Goal: Information Seeking & Learning: Learn about a topic

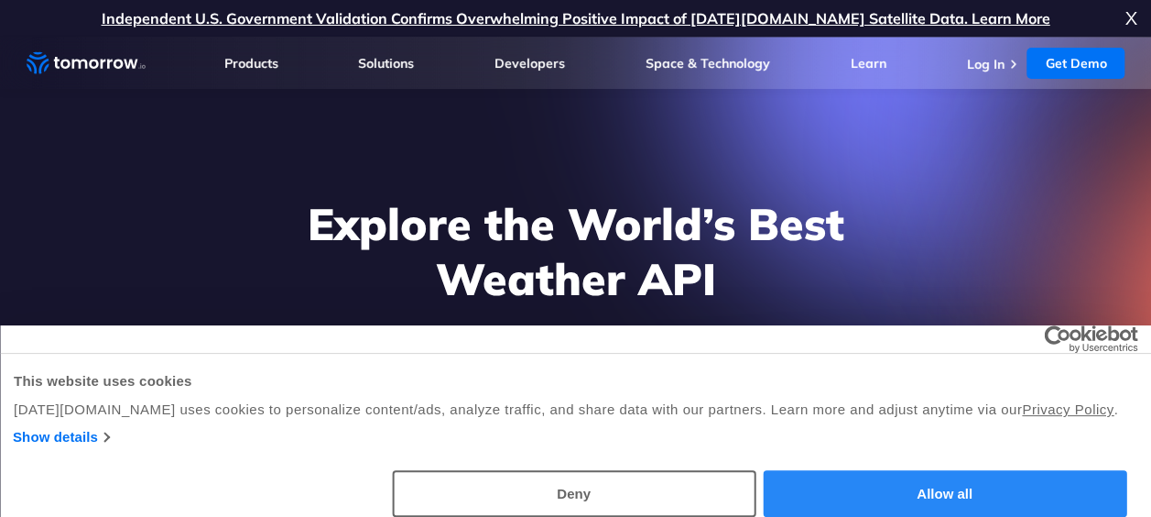
click at [846, 484] on button "Allow all" at bounding box center [945, 493] width 364 height 47
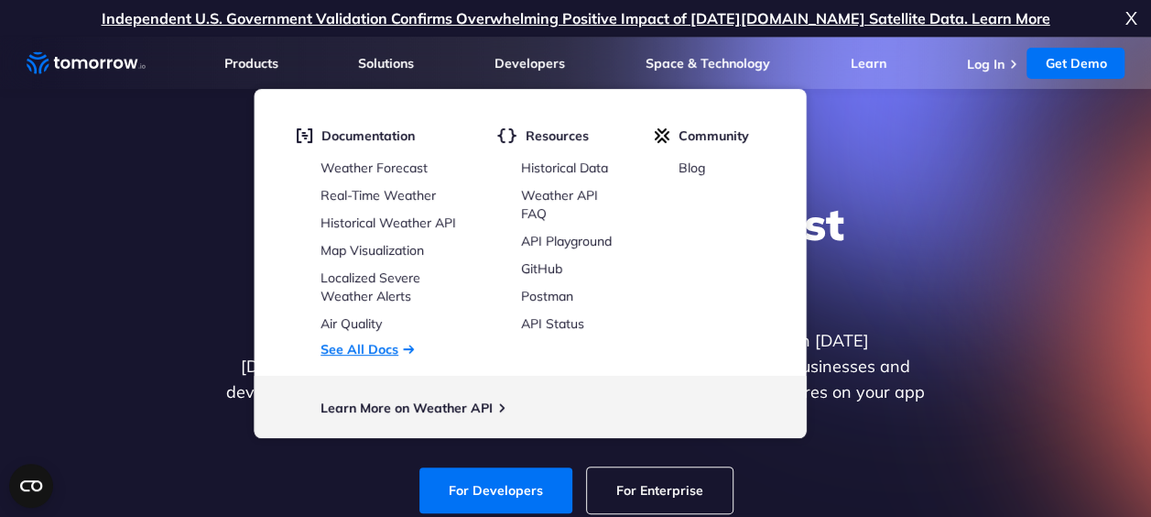
click at [365, 347] on link "See All Docs" at bounding box center [360, 349] width 78 height 16
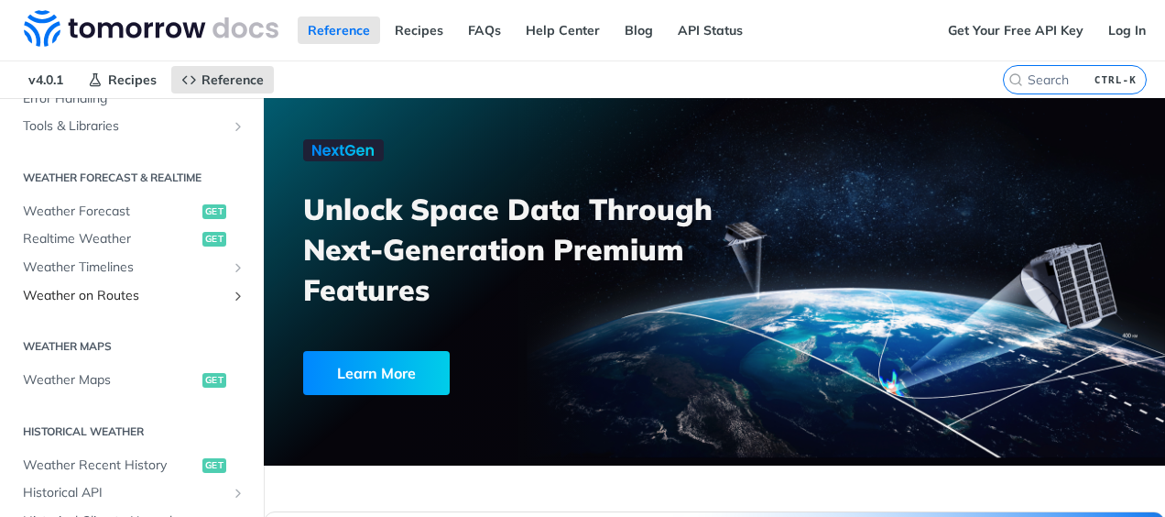
scroll to position [337, 0]
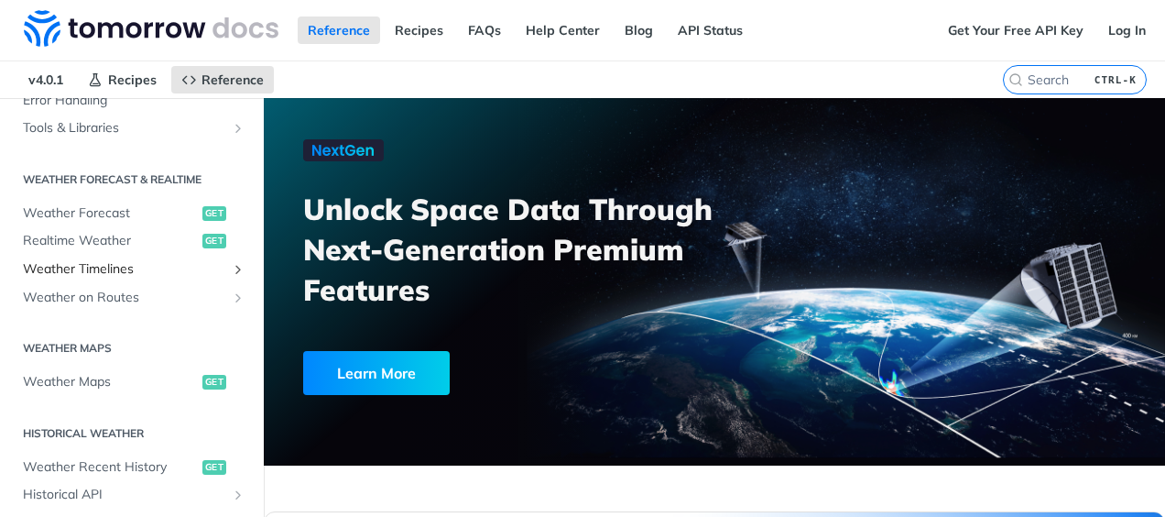
click at [222, 256] on link "Weather Timelines" at bounding box center [132, 269] width 236 height 27
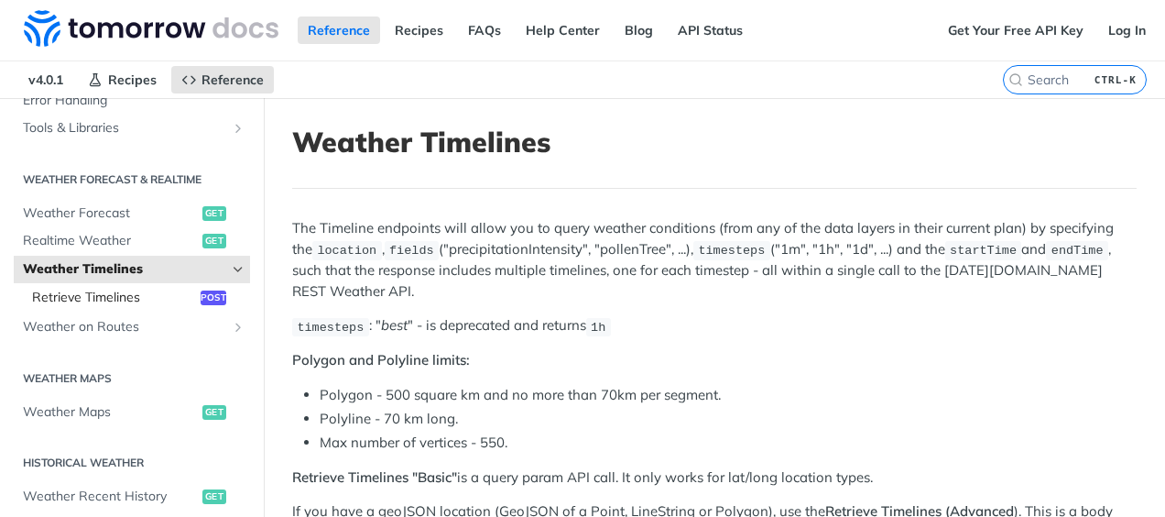
click at [182, 290] on link "Retrieve Timelines post" at bounding box center [136, 297] width 227 height 27
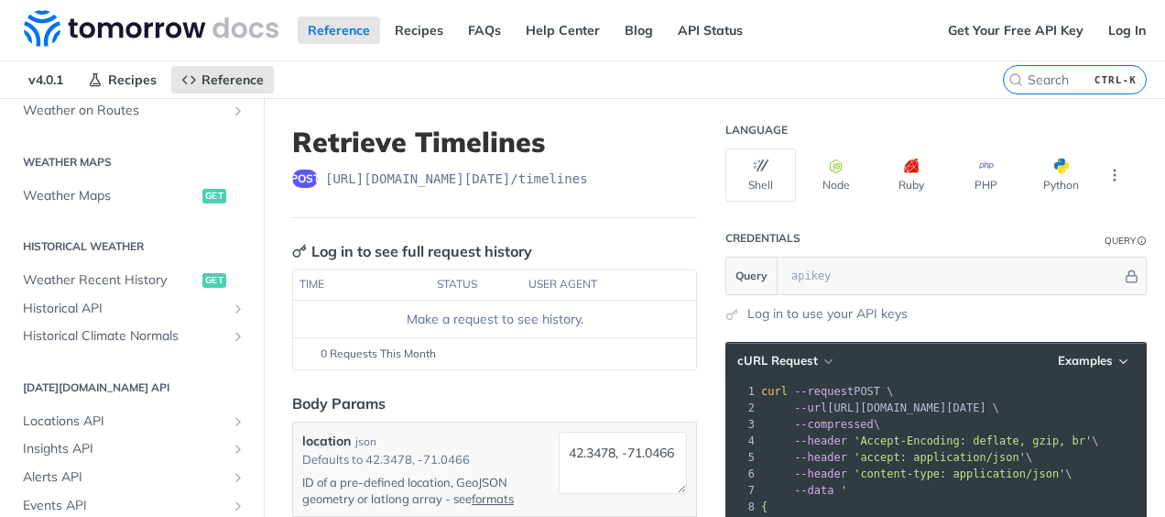
scroll to position [725, 0]
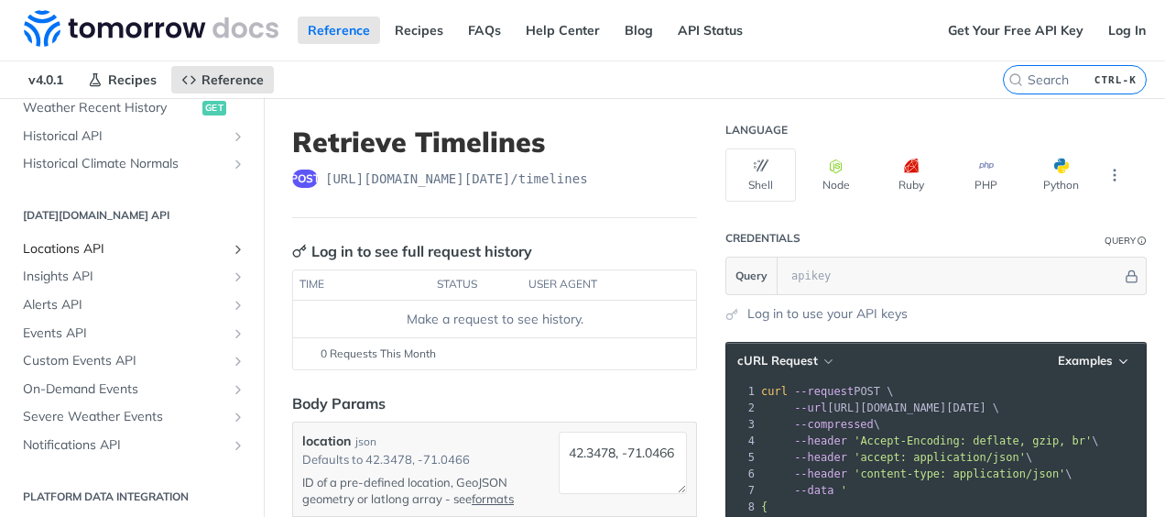
click at [144, 244] on span "Locations API" at bounding box center [124, 249] width 203 height 18
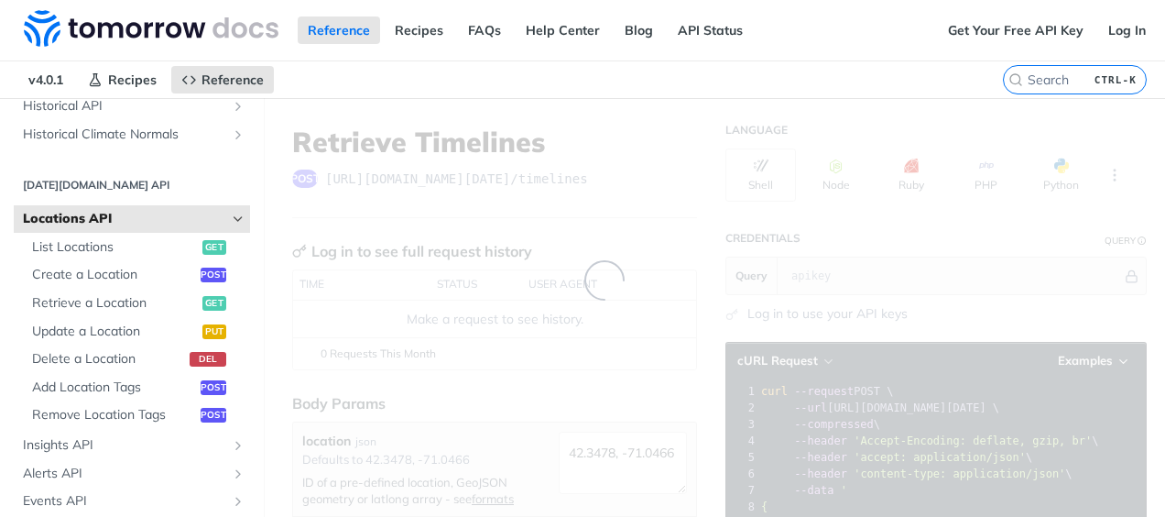
scroll to position [695, 0]
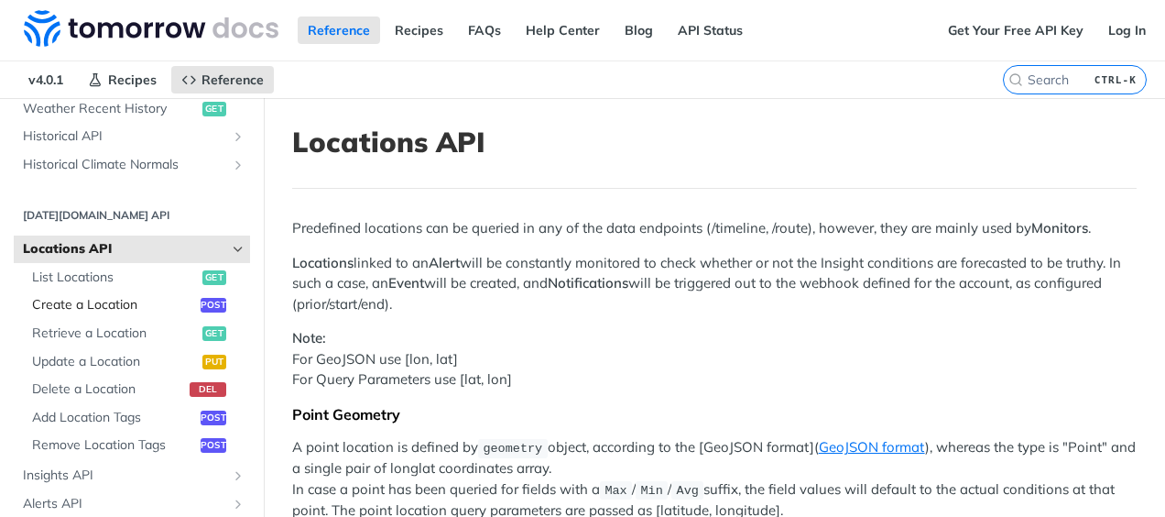
click at [125, 306] on span "Create a Location" at bounding box center [114, 305] width 164 height 18
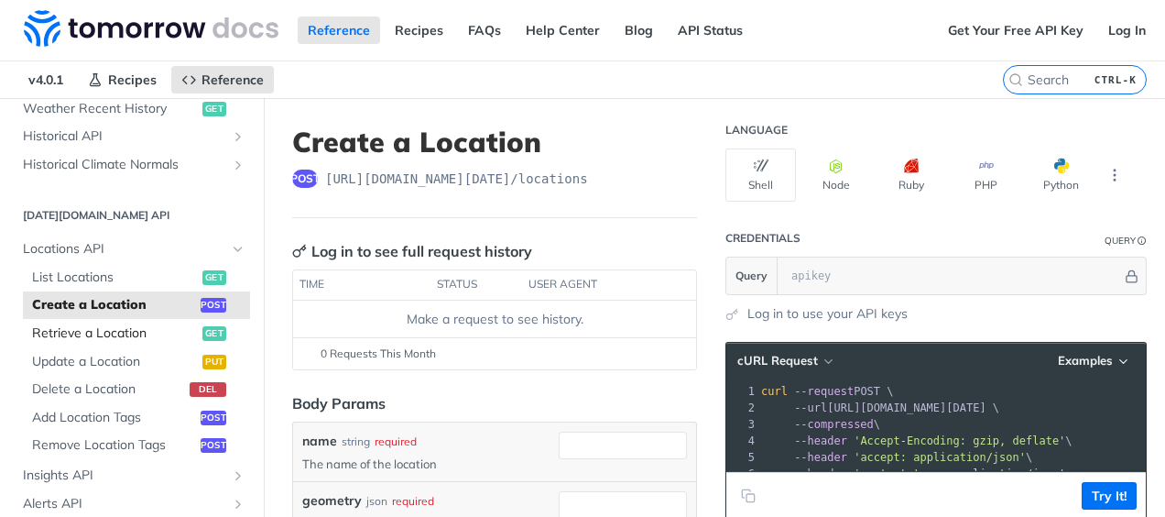
click at [84, 336] on span "Retrieve a Location" at bounding box center [115, 333] width 166 height 18
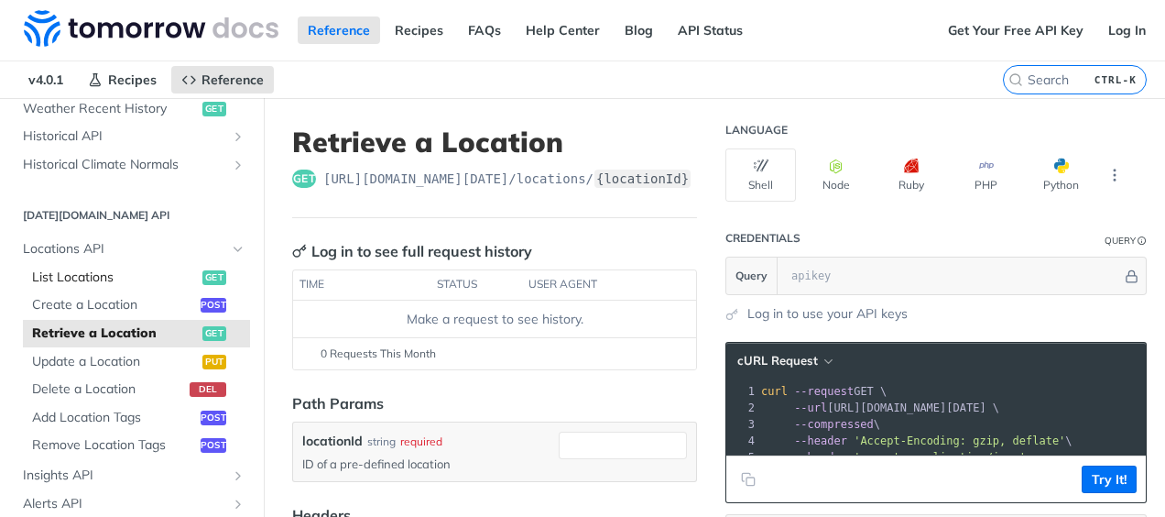
click at [103, 289] on link "List Locations get" at bounding box center [136, 277] width 227 height 27
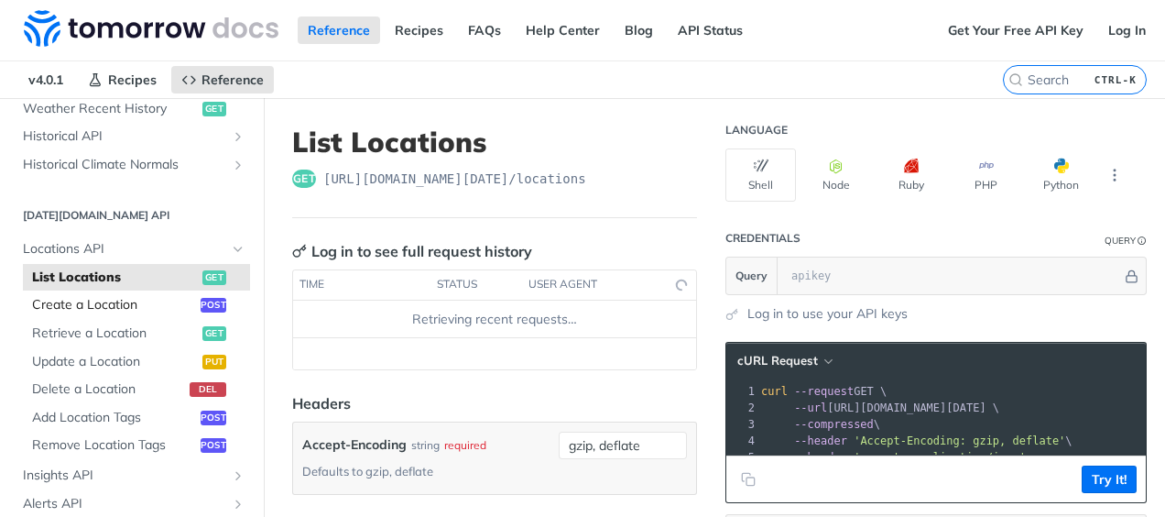
click at [106, 303] on span "Create a Location" at bounding box center [114, 305] width 164 height 18
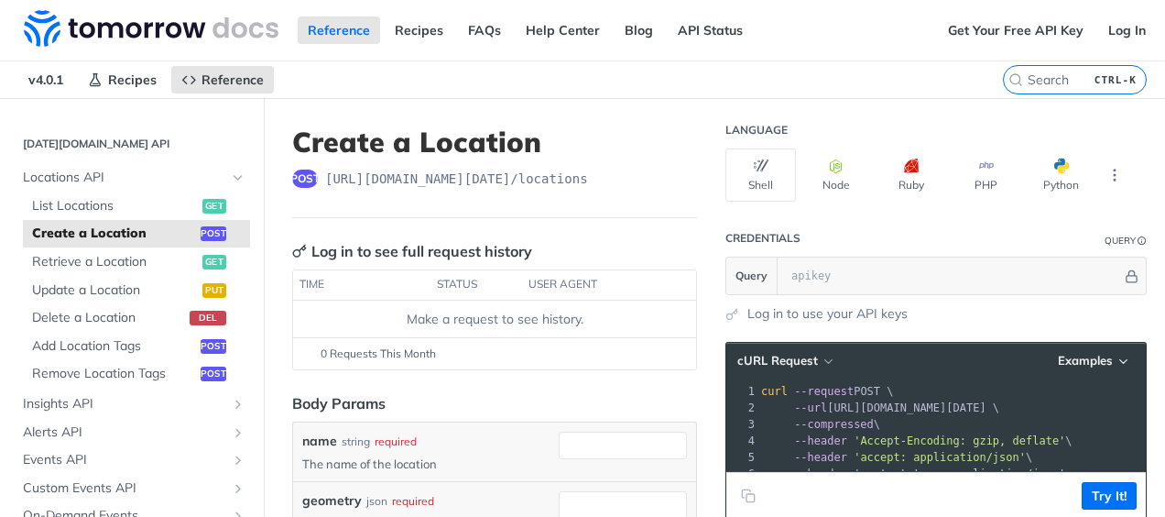
scroll to position [768, 0]
click at [112, 347] on span "Add Location Tags" at bounding box center [114, 344] width 164 height 18
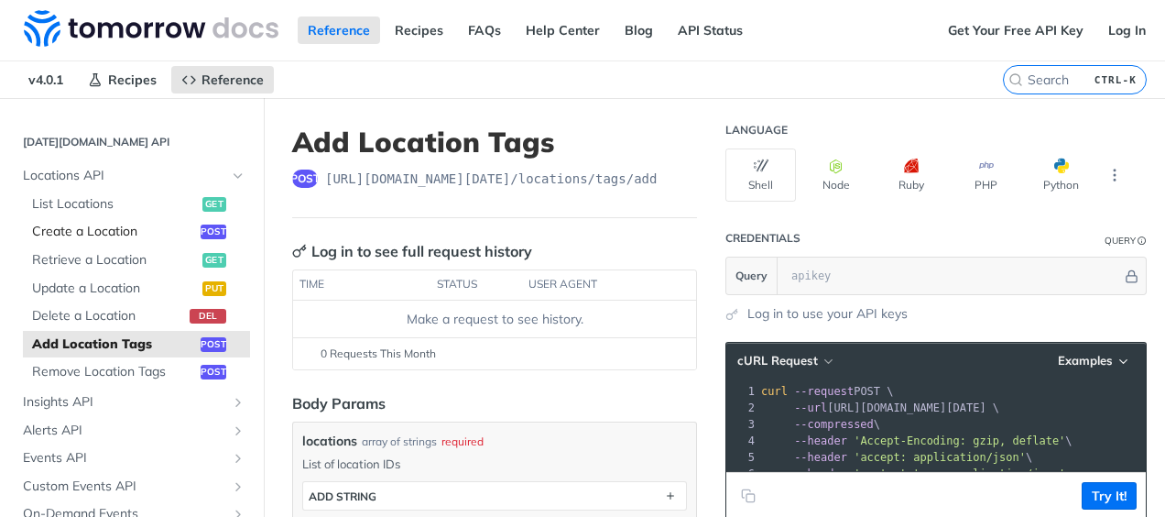
click at [114, 231] on span "Create a Location" at bounding box center [114, 232] width 164 height 18
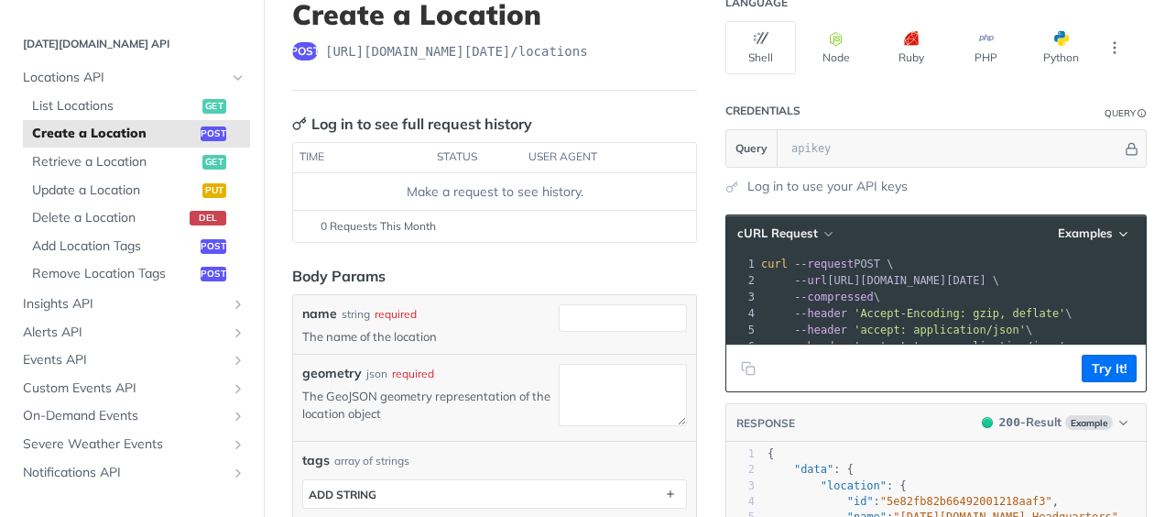
scroll to position [103, 0]
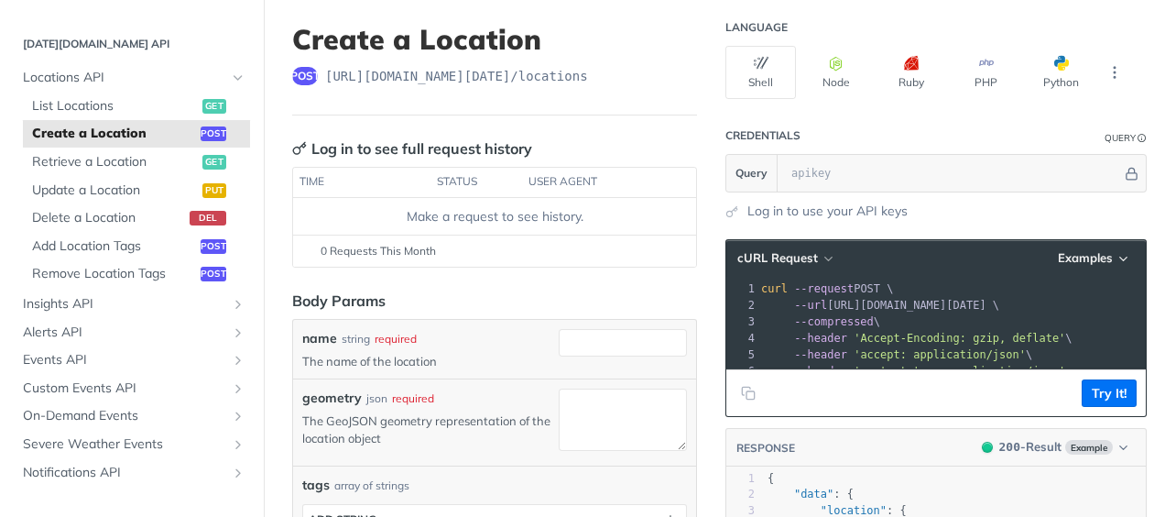
click at [872, 277] on div "xxxxxxxxxx 1 curl --request POST \ 2 --url https://api.tomorrow.io/v4/locations…" at bounding box center [958, 330] width 403 height 106
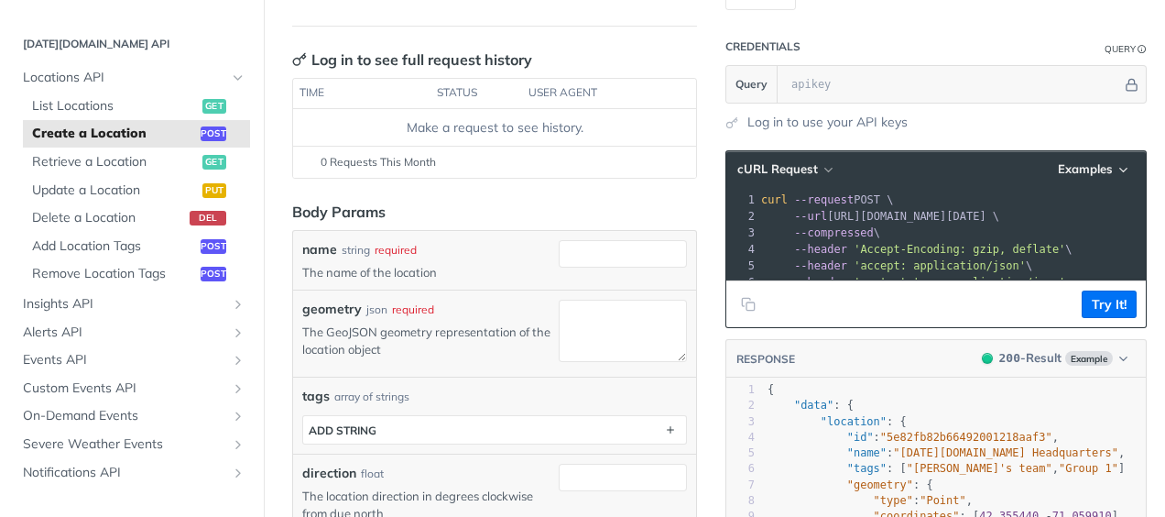
scroll to position [191, 0]
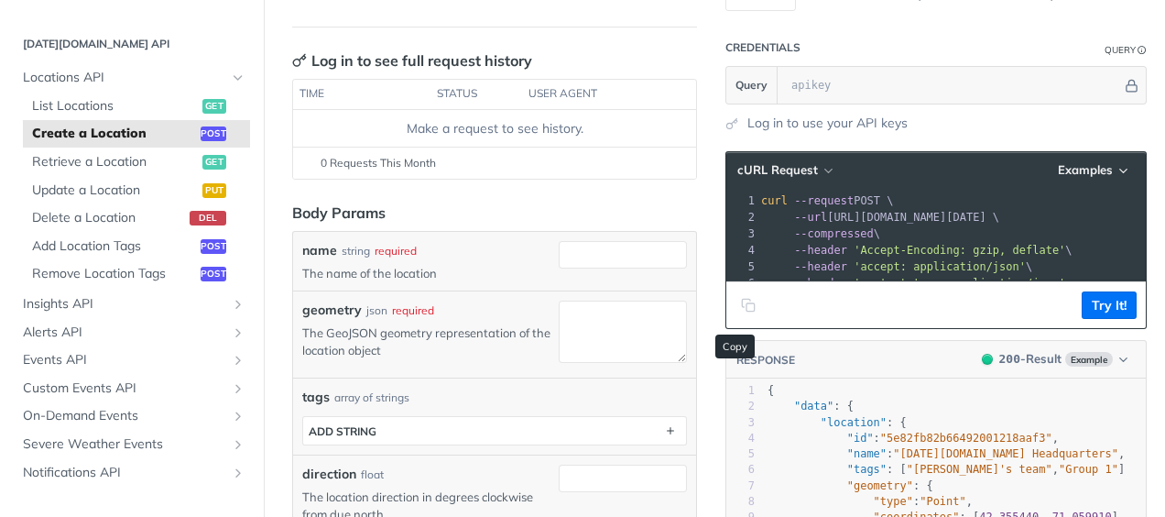
click at [746, 311] on icon "Copy to clipboard" at bounding box center [750, 307] width 8 height 8
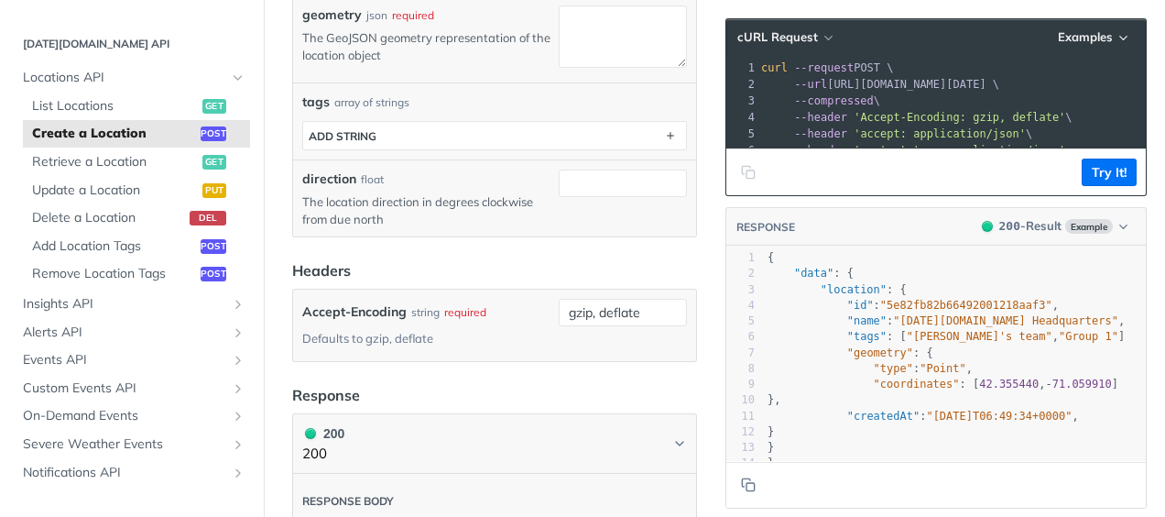
scroll to position [430, 0]
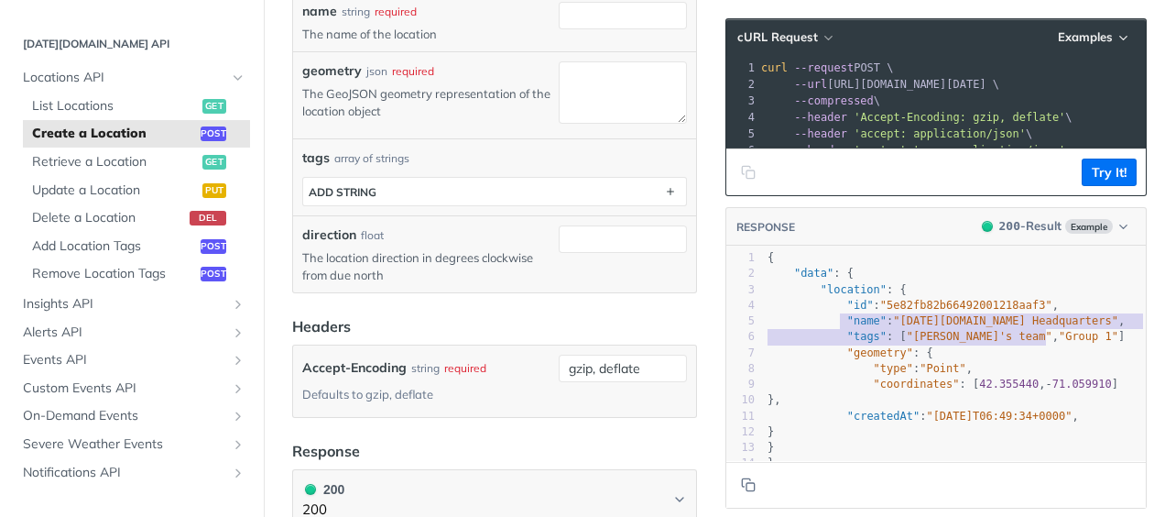
type textarea ""name": "Tomorrow.io Headquarters","
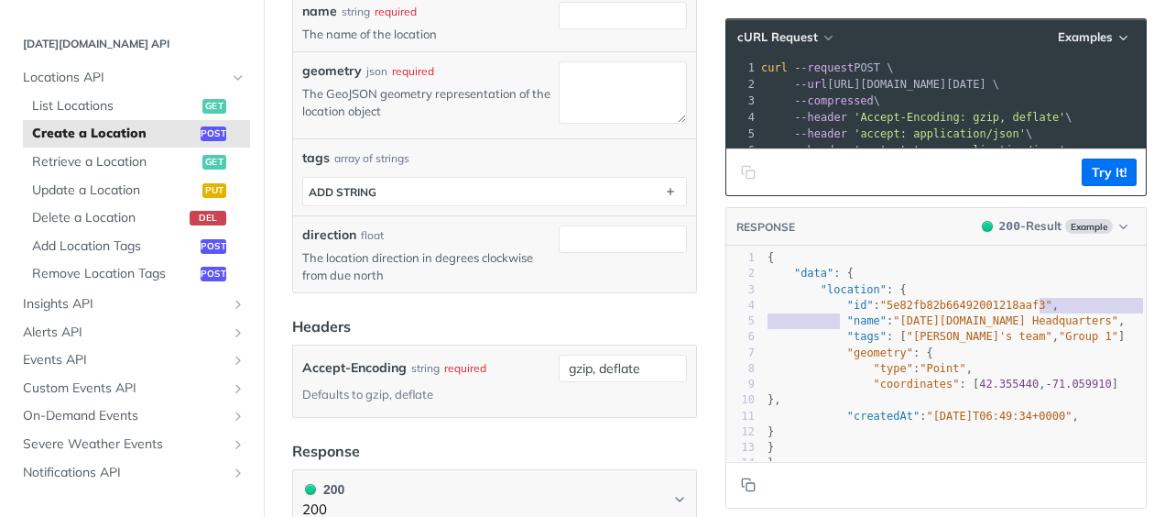
type textarea ""name": "Tomorrow.io Headquarters","
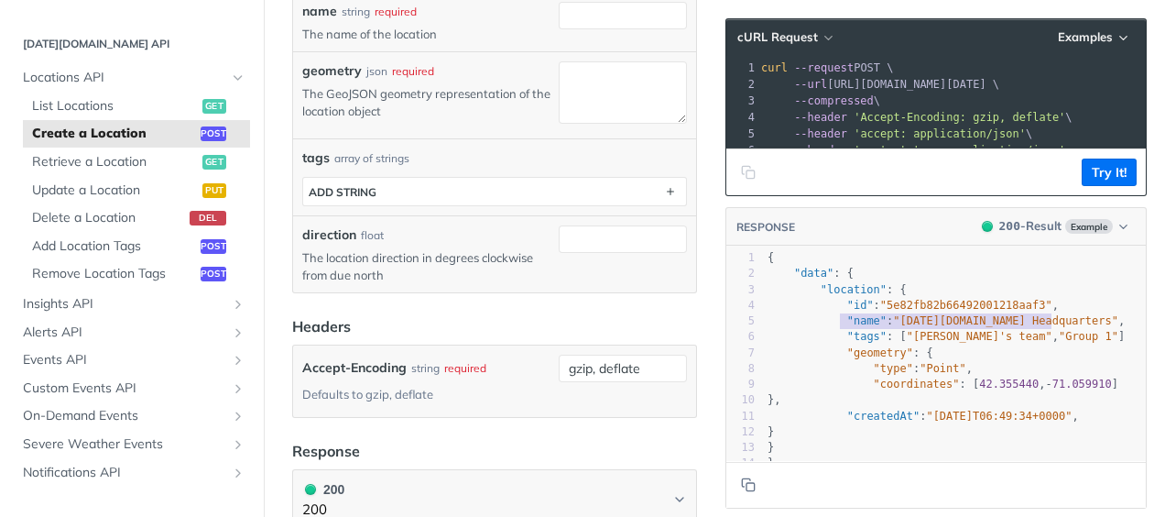
drag, startPoint x: 825, startPoint y: 330, endPoint x: 1069, endPoint y: 333, distance: 243.7
click at [1069, 329] on pre ""name" : "Tomorrow.io Headquarters" ," at bounding box center [962, 321] width 397 height 16
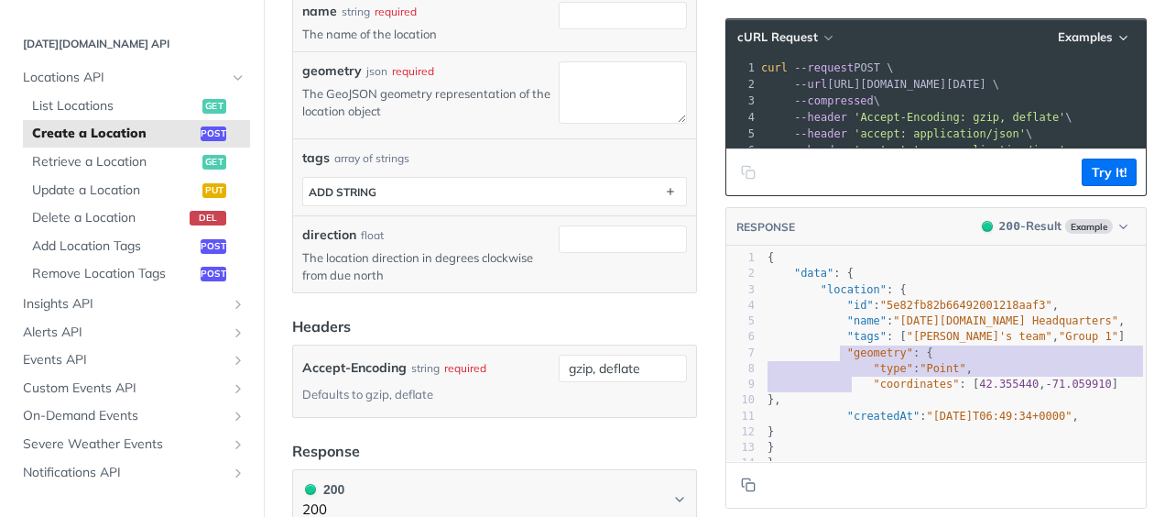
type textarea ""geometry": { "type": "Point", "coordinates": [42.355440, -71.059910] }"
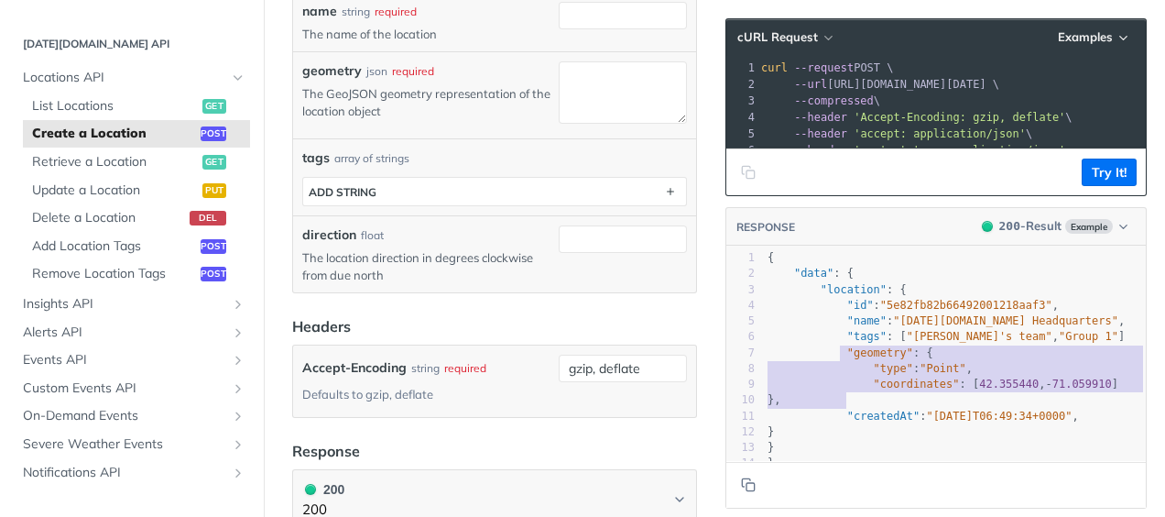
drag, startPoint x: 825, startPoint y: 364, endPoint x: 833, endPoint y: 406, distance: 42.9
click at [833, 406] on div "1 { 2 "data" : { 3 "location" : { 4 "id" : "5e82fb82b66492001218aaf3" , 5 "name…" at bounding box center [962, 361] width 397 height 222
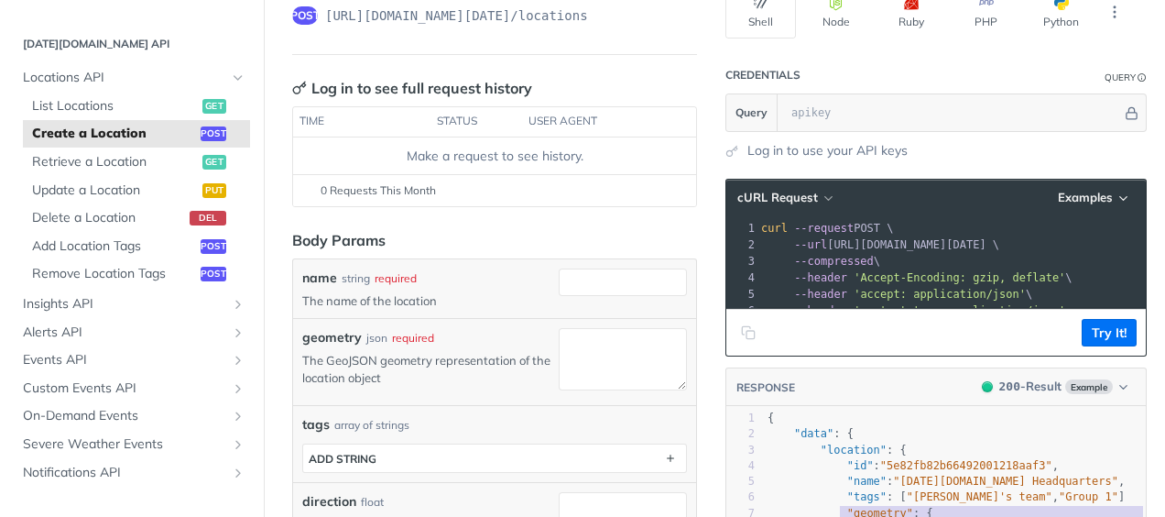
scroll to position [0, 0]
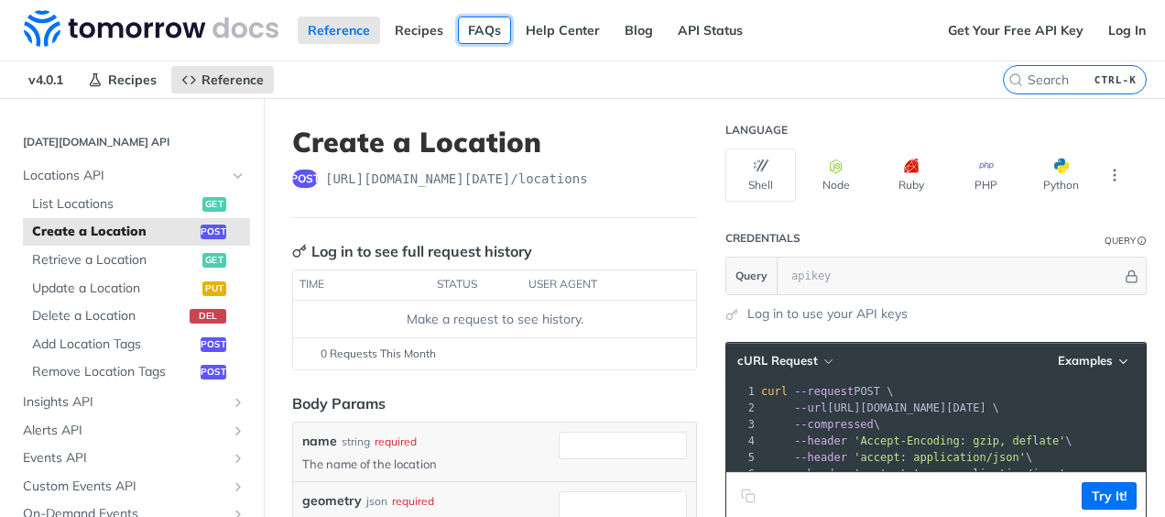
click at [486, 29] on link "FAQs" at bounding box center [484, 29] width 53 height 27
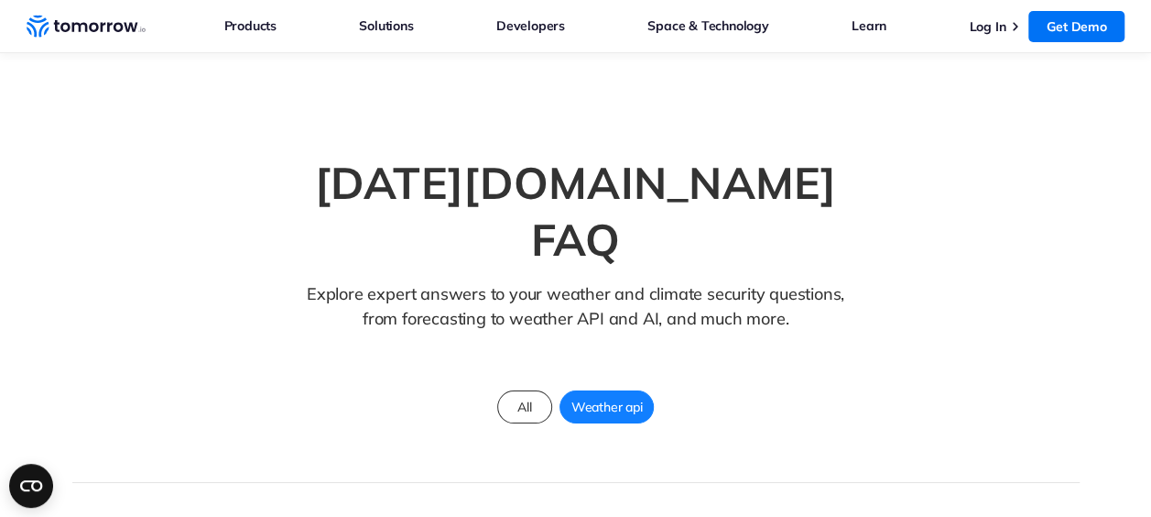
click at [85, 65] on section "Tomorrow.io FAQ Explore expert answers to your weather and climate security que…" at bounding box center [575, 268] width 1151 height 430
click at [601, 395] on span "Weather api" at bounding box center [607, 407] width 93 height 24
click at [535, 395] on span "All" at bounding box center [525, 407] width 36 height 24
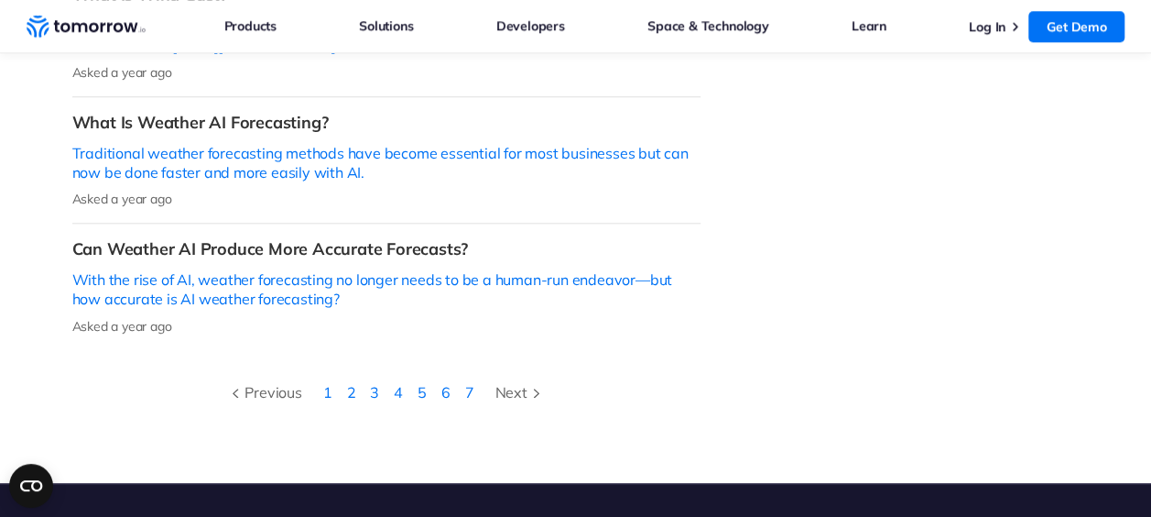
scroll to position [863, 0]
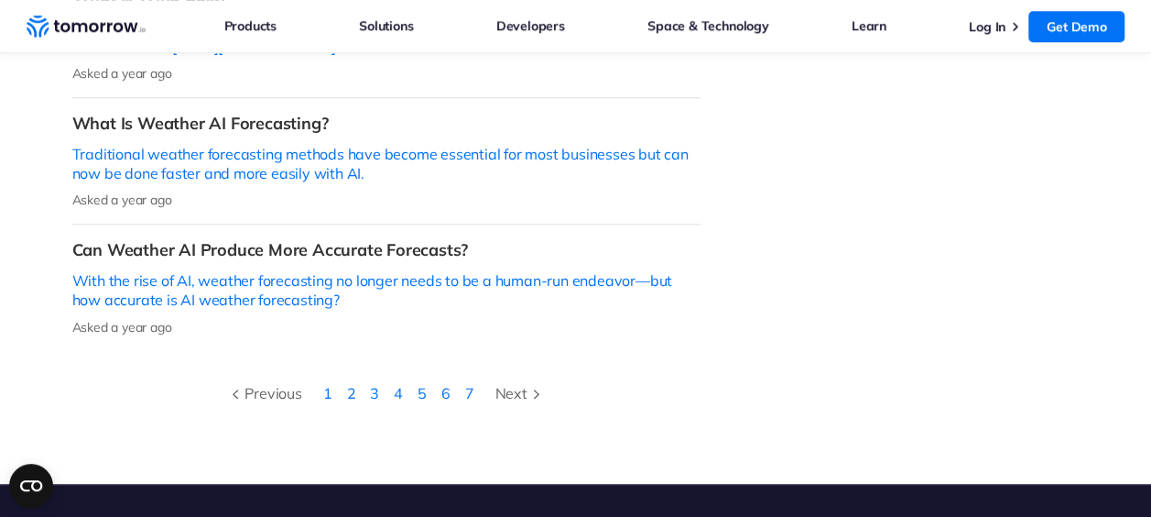
click at [328, 381] on li "1" at bounding box center [328, 393] width 24 height 24
click at [508, 381] on div "Next" at bounding box center [520, 393] width 50 height 24
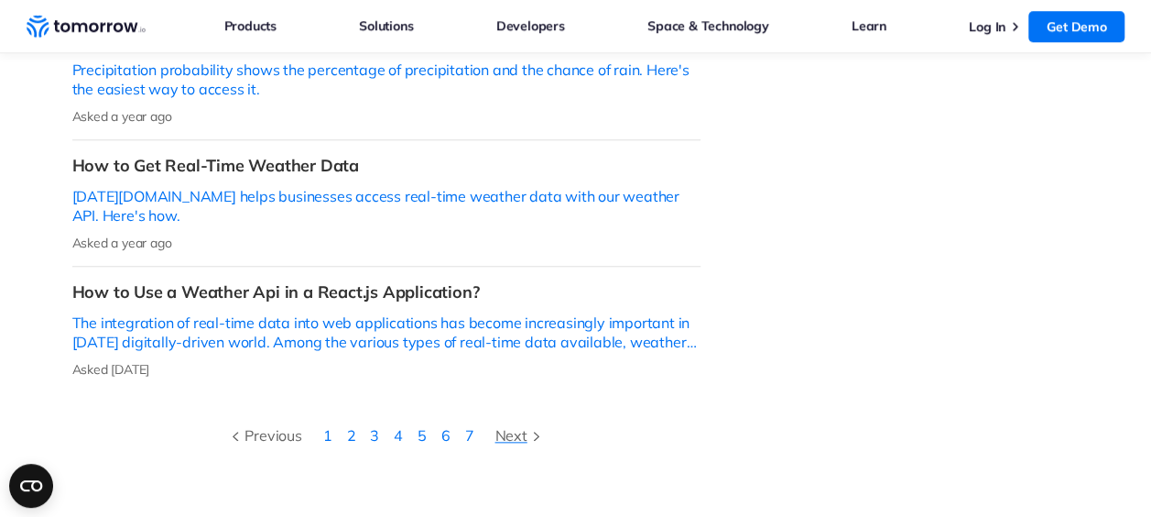
scroll to position [908, 0]
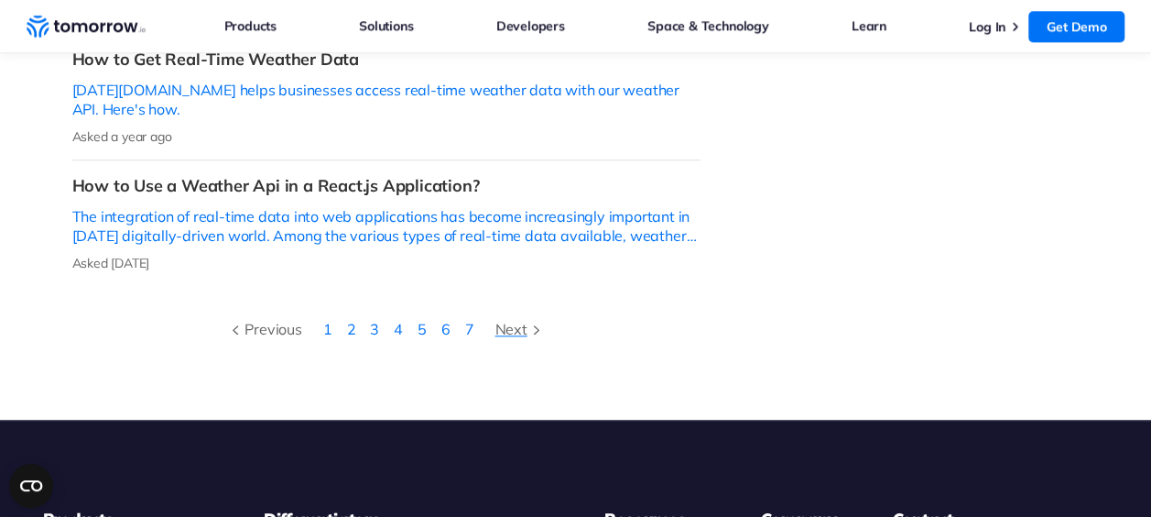
click at [518, 317] on div "Next" at bounding box center [520, 329] width 50 height 24
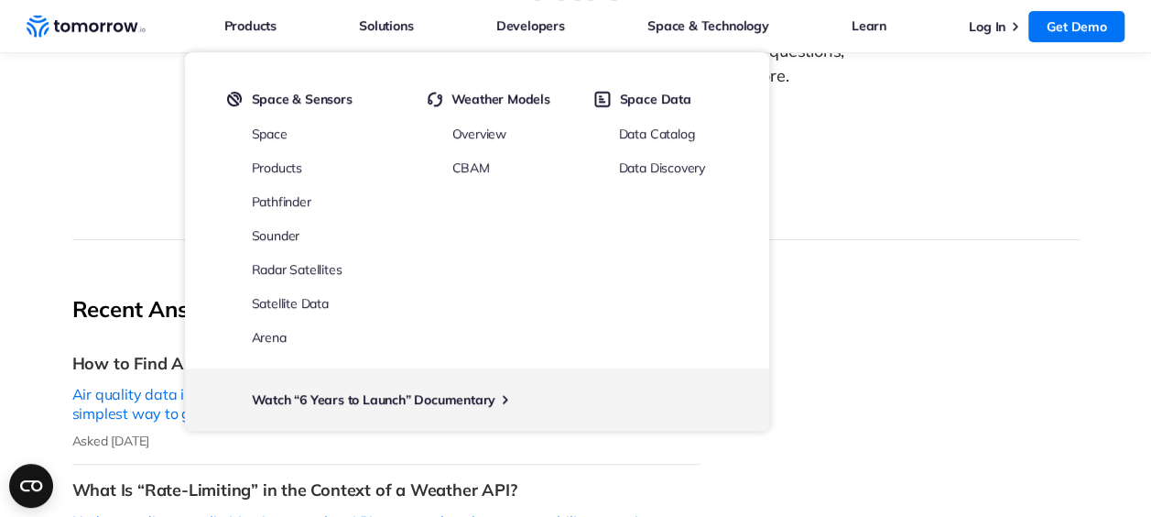
scroll to position [244, 0]
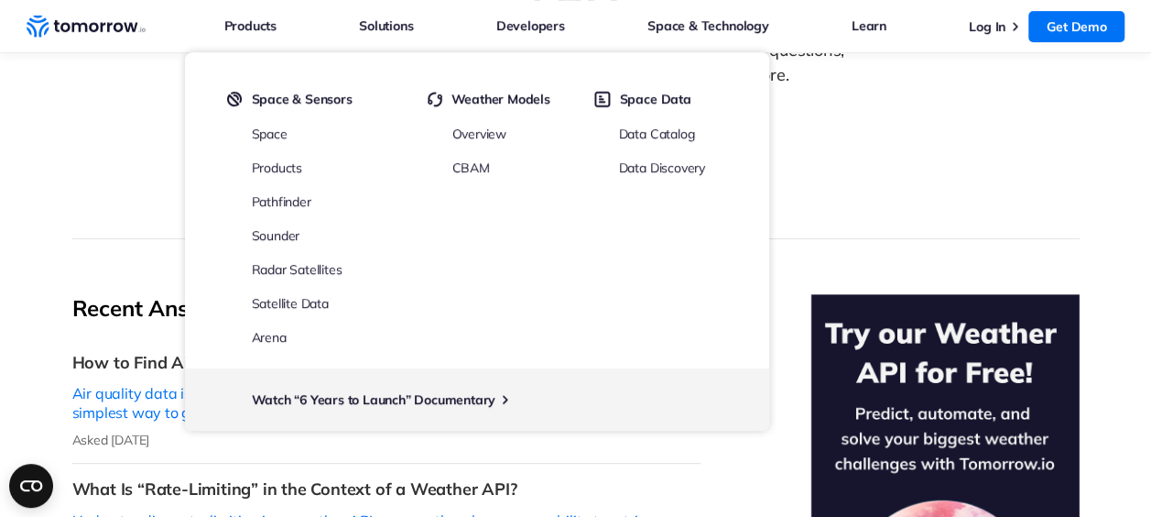
click at [96, 125] on div "Tomorrow.io FAQ Explore expert answers to your weather and climate security que…" at bounding box center [576, 70] width 1008 height 338
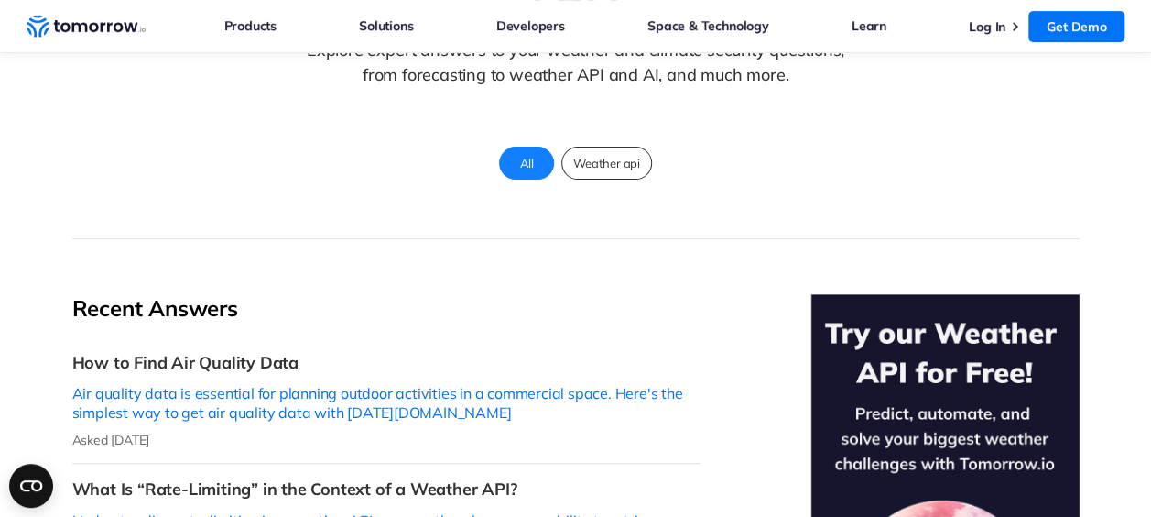
click at [66, 64] on section "Tomorrow.io FAQ Explore expert answers to your weather and climate security que…" at bounding box center [575, 24] width 1151 height 430
click at [137, 71] on div "Tomorrow.io FAQ Explore expert answers to your weather and climate security que…" at bounding box center [576, 70] width 1008 height 338
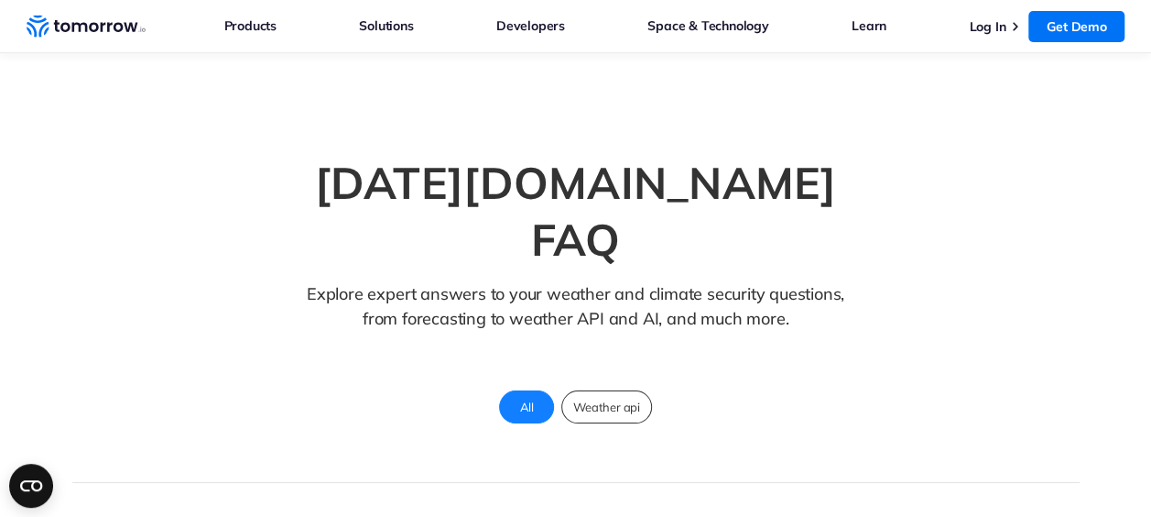
click at [236, 121] on section "Tomorrow.io FAQ Explore expert answers to your weather and climate security que…" at bounding box center [575, 268] width 1151 height 430
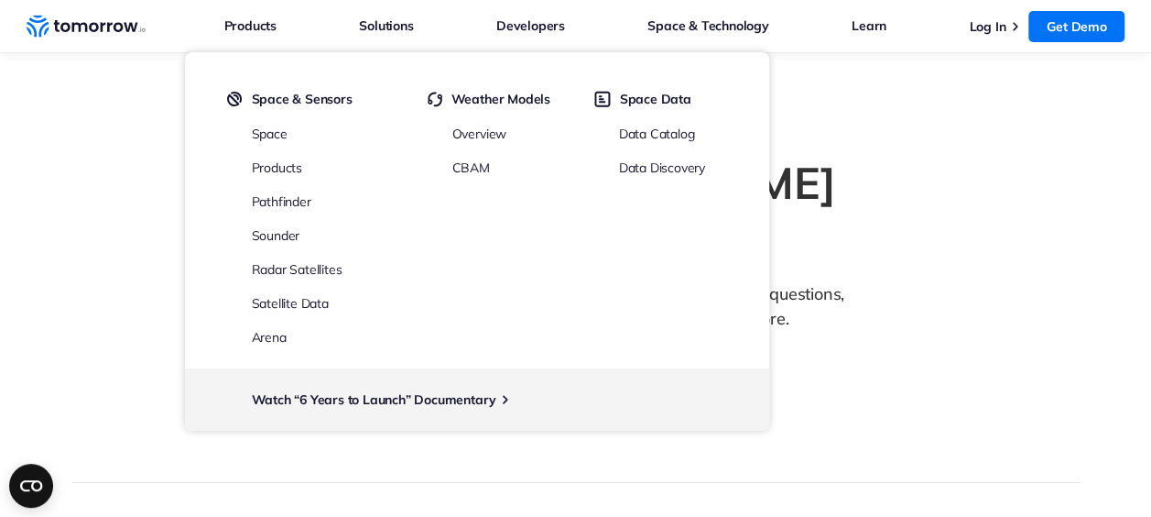
click at [66, 217] on section "Tomorrow.io FAQ Explore expert answers to your weather and climate security que…" at bounding box center [575, 268] width 1151 height 430
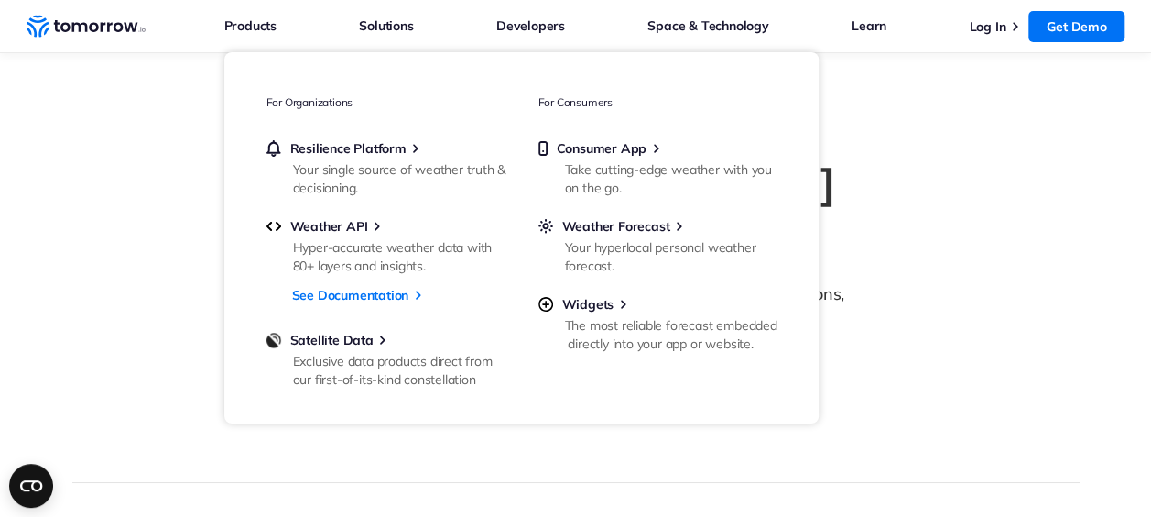
drag, startPoint x: 66, startPoint y: 217, endPoint x: 124, endPoint y: 197, distance: 61.1
click at [124, 197] on section "Tomorrow.io FAQ Explore expert answers to your weather and climate security que…" at bounding box center [575, 268] width 1151 height 430
click at [124, 197] on div "Tomorrow.io FAQ Explore expert answers to your weather and climate security que…" at bounding box center [576, 314] width 1008 height 338
click at [321, 291] on link "See Documentation" at bounding box center [350, 295] width 117 height 24
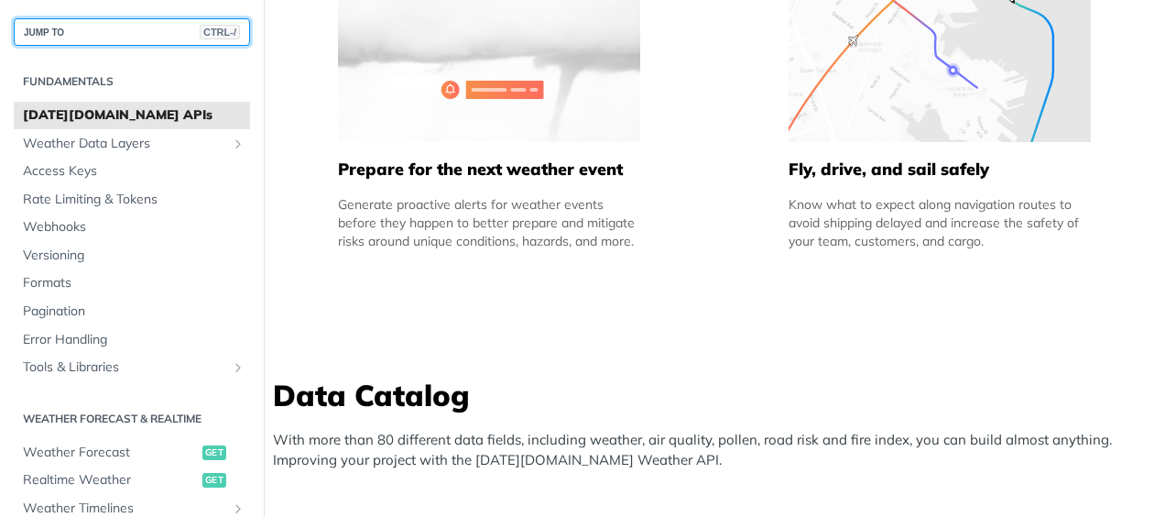
click at [73, 34] on button "JUMP TO CTRL-/" at bounding box center [132, 31] width 236 height 27
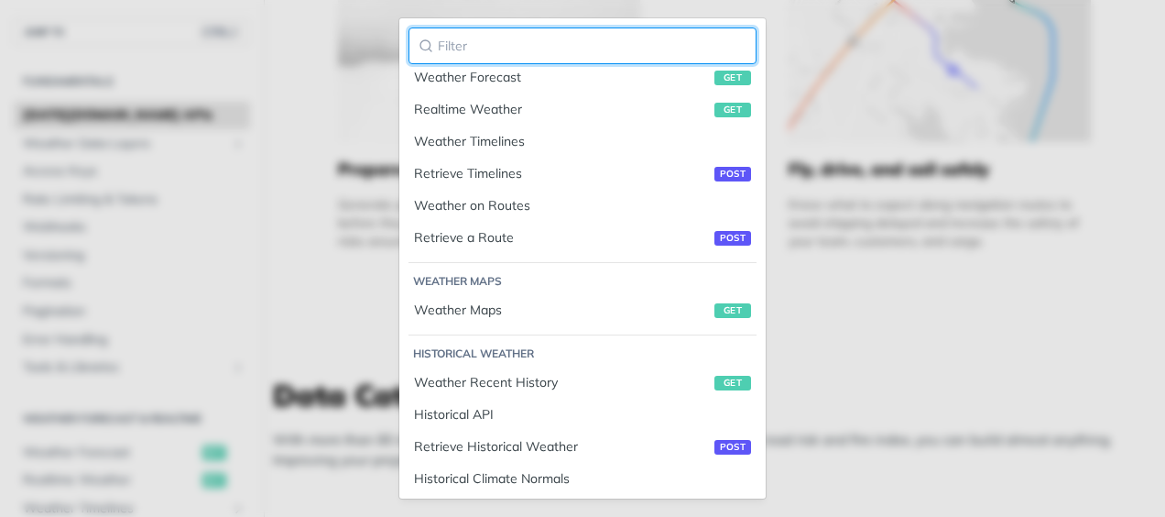
scroll to position [1202, 0]
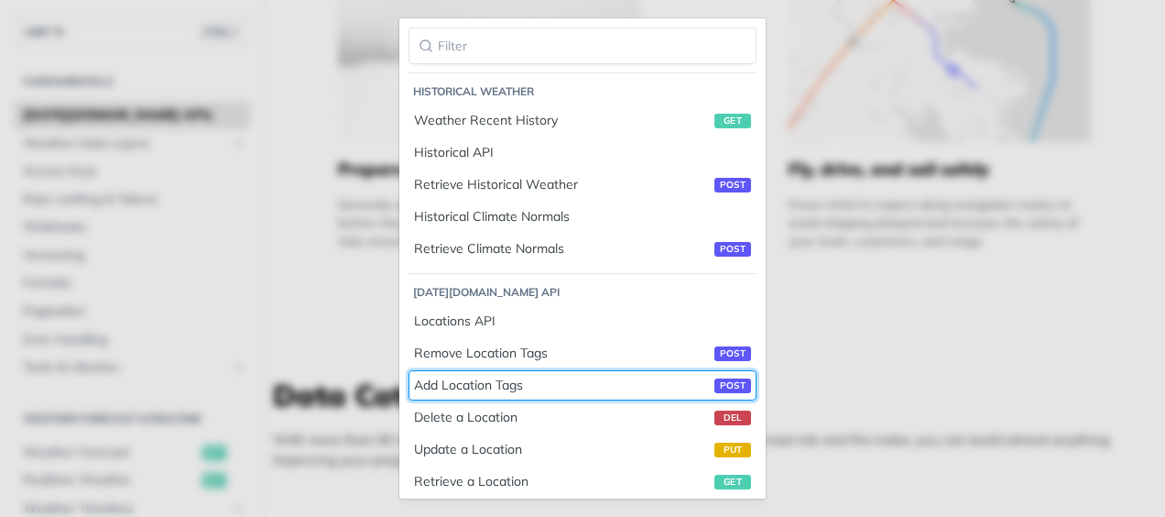
click at [452, 376] on div "Add Location Tags post" at bounding box center [582, 385] width 337 height 19
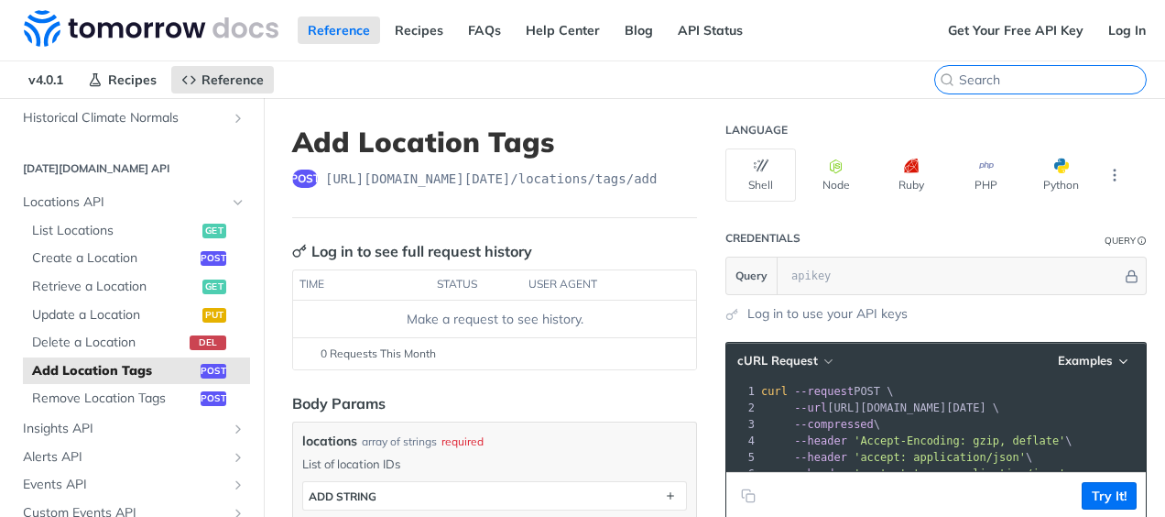
click at [1033, 79] on input "search" at bounding box center [1052, 79] width 187 height 16
paste input "{ "code": 403002, "type": "Account Limit", "message": "The plan limit for locat…"
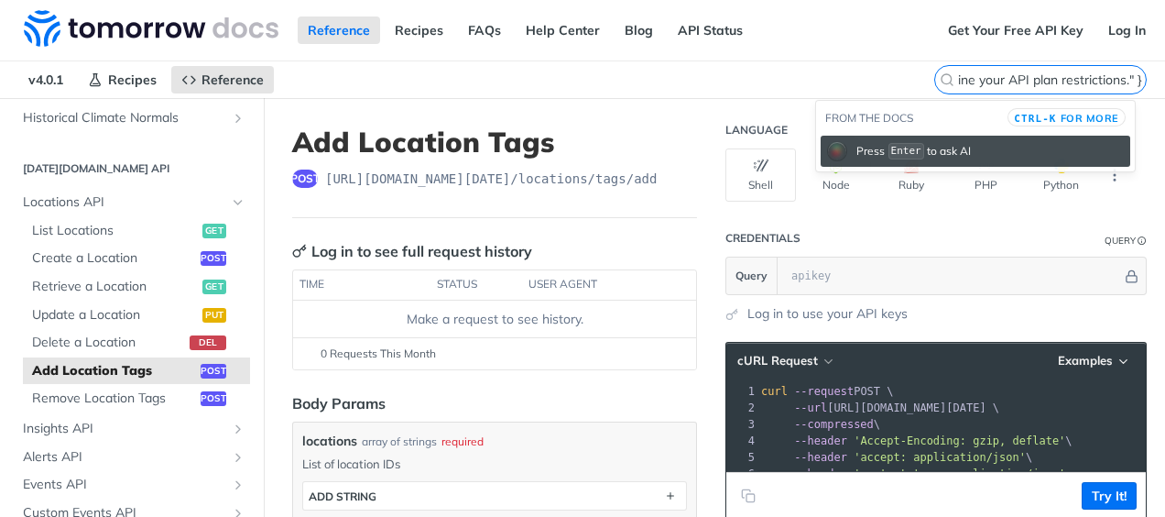
type input "{ "code": 403002, "type": "Account Limit", "message": "The plan limit for locat…"
